Goal: Task Accomplishment & Management: Use online tool/utility

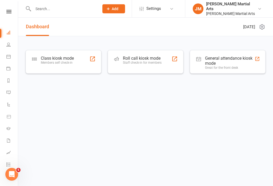
click at [67, 69] on div "Class kiosk mode Members self check-in" at bounding box center [57, 63] width 33 height 14
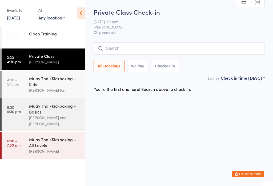
click at [42, 87] on div "Muay Thai/Kickboxing - Kids" at bounding box center [54, 81] width 51 height 12
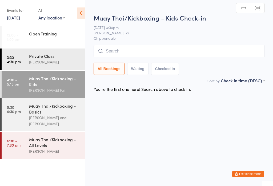
click at [228, 52] on input "search" at bounding box center [178, 51] width 171 height 12
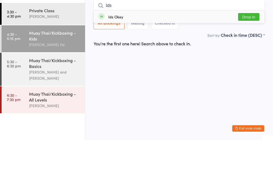
type input "Ids"
click at [249, 59] on button "Drop in" at bounding box center [248, 63] width 21 height 8
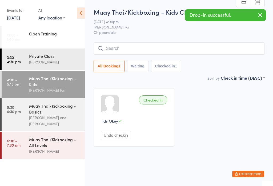
click at [191, 47] on input "search" at bounding box center [178, 48] width 171 height 12
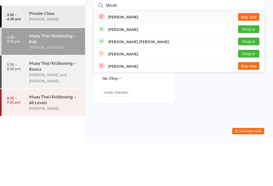
type input "Micah"
click at [257, 68] on button "Drop in" at bounding box center [248, 72] width 21 height 8
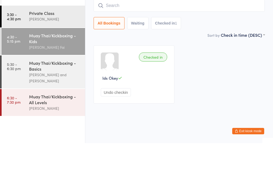
scroll to position [0, 0]
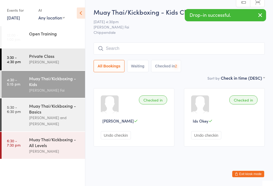
click at [240, 62] on div "All Bookings Waiting Checked in 2" at bounding box center [178, 66] width 171 height 12
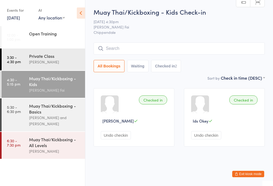
click at [205, 46] on input "search" at bounding box center [178, 48] width 171 height 12
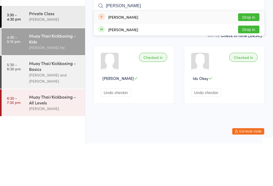
type input "[PERSON_NAME]"
click at [253, 68] on button "Drop in" at bounding box center [248, 72] width 21 height 8
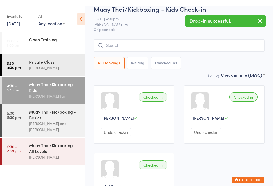
scroll to position [0, 0]
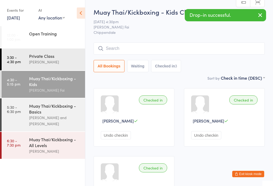
click at [153, 48] on input "search" at bounding box center [178, 48] width 171 height 12
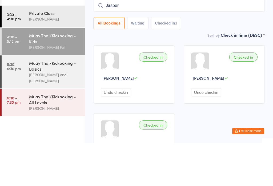
type input "Jasper"
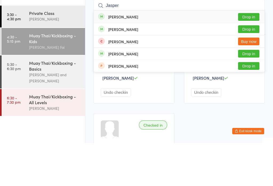
click at [248, 56] on button "Drop in" at bounding box center [248, 60] width 21 height 8
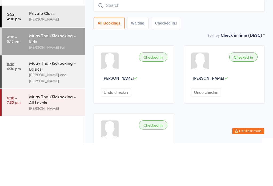
scroll to position [43, 0]
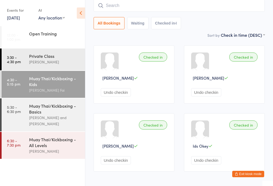
click at [178, 8] on input "search" at bounding box center [178, 5] width 171 height 12
type input "M"
click at [196, 44] on div "Checked in [PERSON_NAME] Undo checkin Checked in [PERSON_NAME] Undo checkin Che…" at bounding box center [179, 108] width 181 height 136
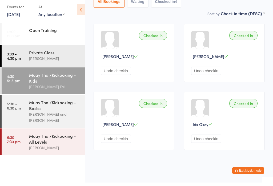
scroll to position [0, 0]
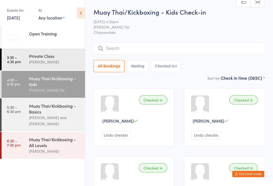
click at [198, 45] on input "search" at bounding box center [178, 48] width 171 height 12
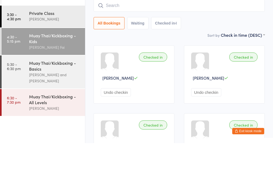
type input "G"
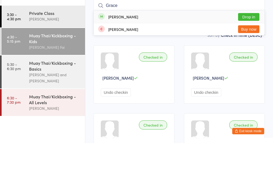
type input "Grace"
click at [250, 56] on button "Drop in" at bounding box center [248, 60] width 21 height 8
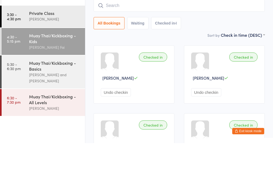
scroll to position [43, 0]
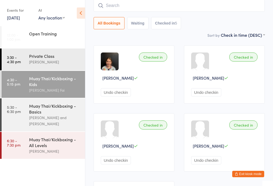
click at [130, 8] on input "search" at bounding box center [178, 5] width 171 height 12
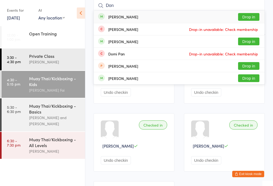
type input "Don"
click at [252, 18] on button "Drop in" at bounding box center [248, 17] width 21 height 8
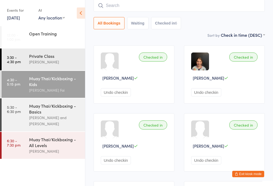
click at [29, 145] on link "6:30 - 7:30 pm Muay Thai/Kickboxing - All Levels [PERSON_NAME]" at bounding box center [43, 145] width 83 height 27
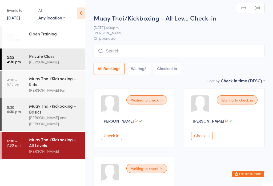
click at [122, 49] on input "search" at bounding box center [178, 51] width 171 height 12
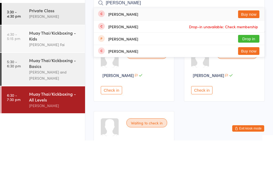
type input "[PERSON_NAME]"
click at [254, 56] on button "Buy now" at bounding box center [248, 60] width 21 height 8
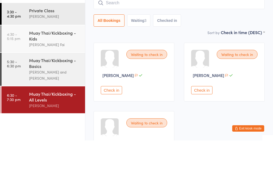
scroll to position [46, 0]
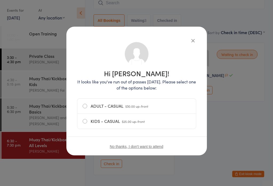
click at [150, 106] on label "ADULT - CASUAL $30.00 up-front" at bounding box center [137, 106] width 108 height 15
click at [0, 0] on input "ADULT - CASUAL $30.00 up-front" at bounding box center [0, 0] width 0 height 0
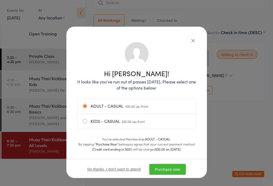
click at [177, 165] on button "Purchase now" at bounding box center [167, 169] width 36 height 11
